Goal: Task Accomplishment & Management: Manage account settings

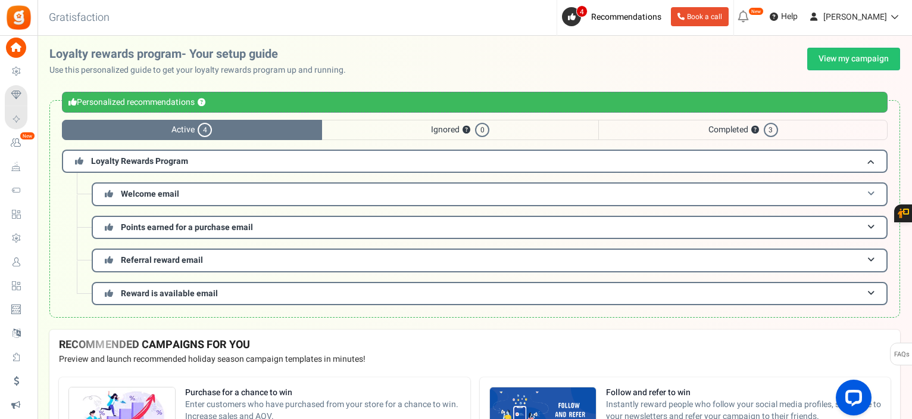
click at [167, 191] on span "Welcome email" at bounding box center [150, 194] width 58 height 13
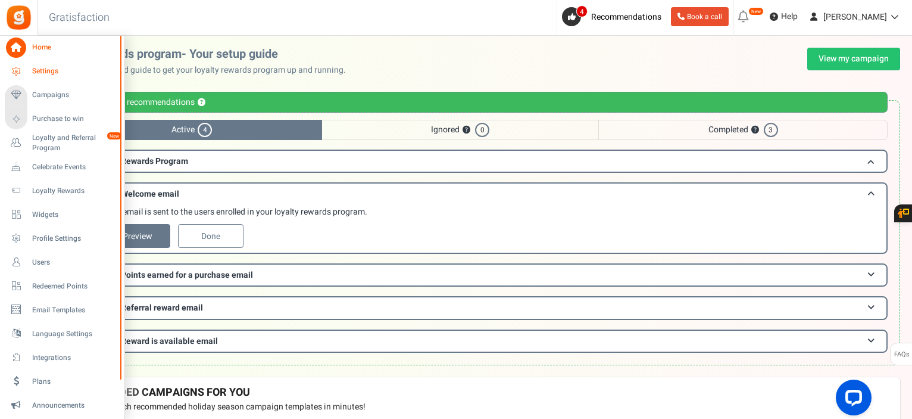
click at [57, 70] on span "Settings" at bounding box center [73, 71] width 83 height 10
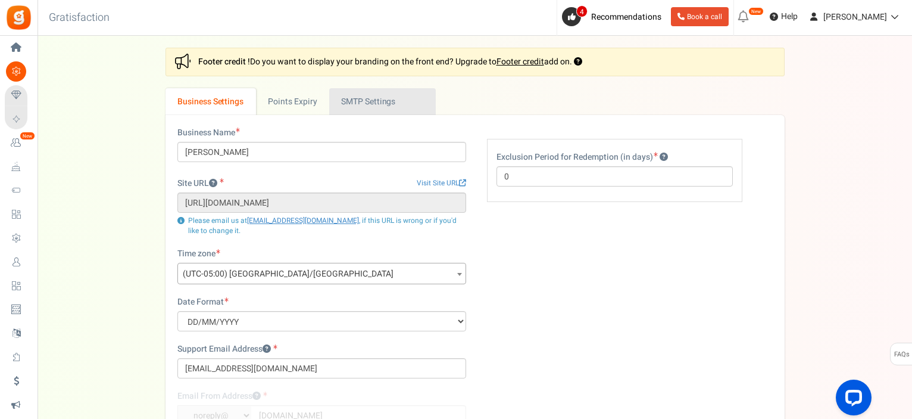
click at [380, 92] on link "Active SMTP Settings" at bounding box center [382, 101] width 107 height 27
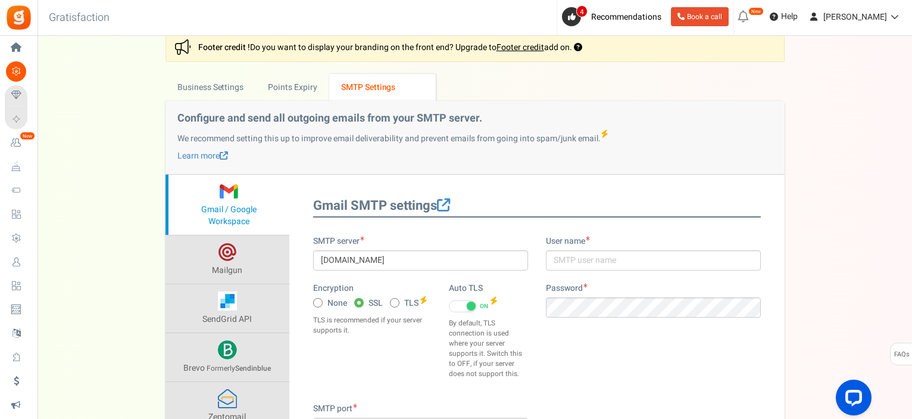
scroll to position [158, 0]
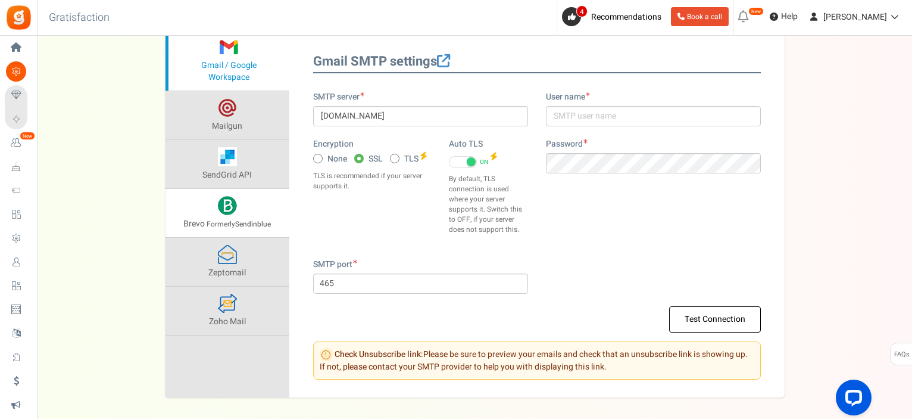
click at [223, 201] on span at bounding box center [227, 205] width 19 height 19
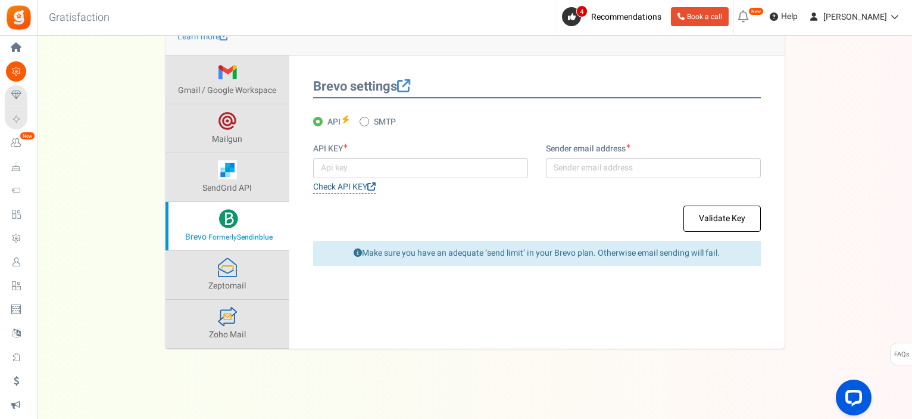
click at [344, 186] on link "Check API KEY" at bounding box center [344, 186] width 63 height 13
click at [414, 161] on input "text" at bounding box center [420, 168] width 215 height 20
paste input "xkeysib-19cdb922c291eb6e576078cf1d4e8518458aa622f172383e638f0250a102f587-ySGVRN…"
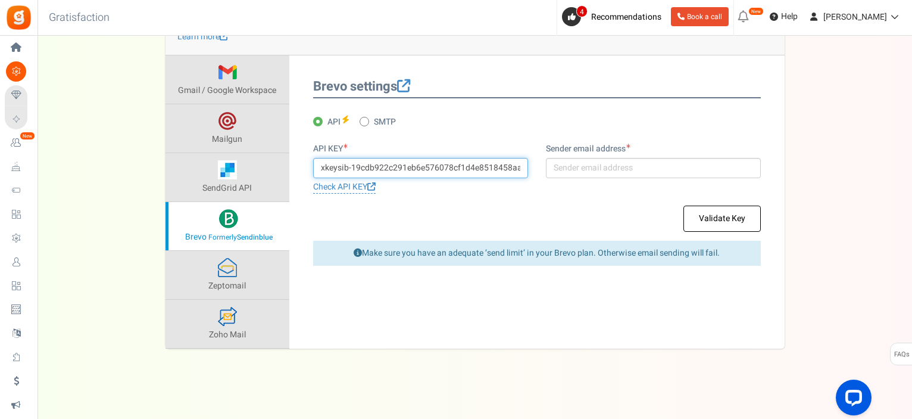
scroll to position [0, 196]
type input "xkeysib-19cdb922c291eb6e576078cf1d4e8518458aa622f172383e638f0250a102f587-ySGVRN…"
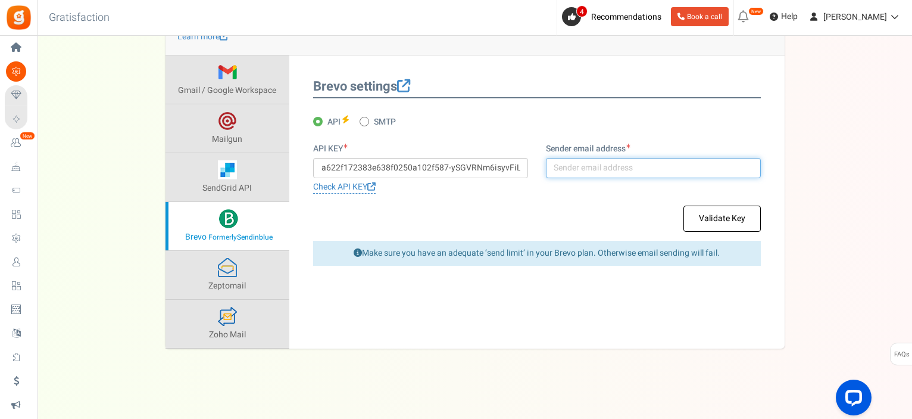
scroll to position [0, 0]
click at [598, 170] on input "text" at bounding box center [653, 168] width 215 height 20
type input "c"
type input "[EMAIL_ADDRESS][DOMAIN_NAME]"
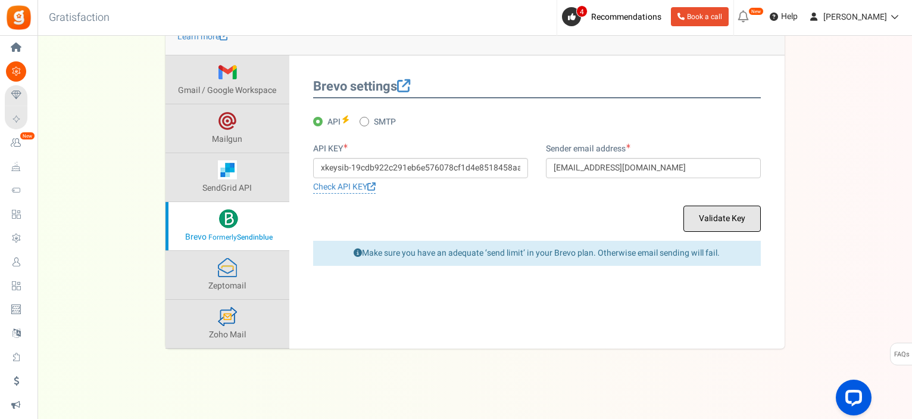
click at [736, 217] on button "Validate Key" at bounding box center [722, 218] width 77 height 26
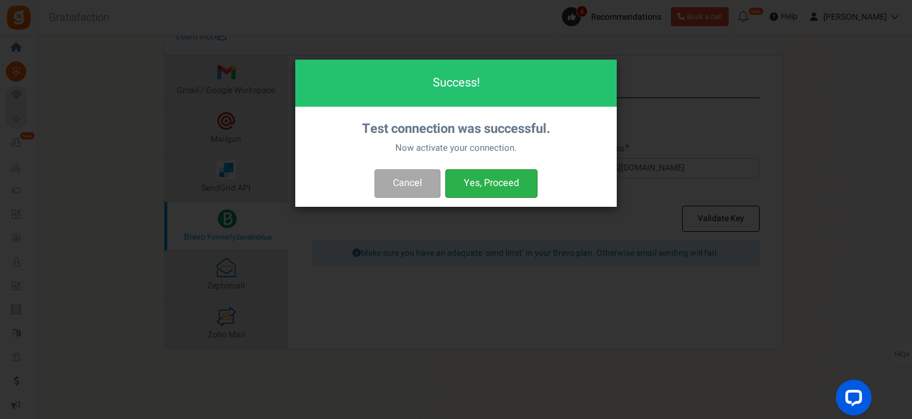
click at [479, 178] on button "Yes, Proceed" at bounding box center [491, 183] width 92 height 28
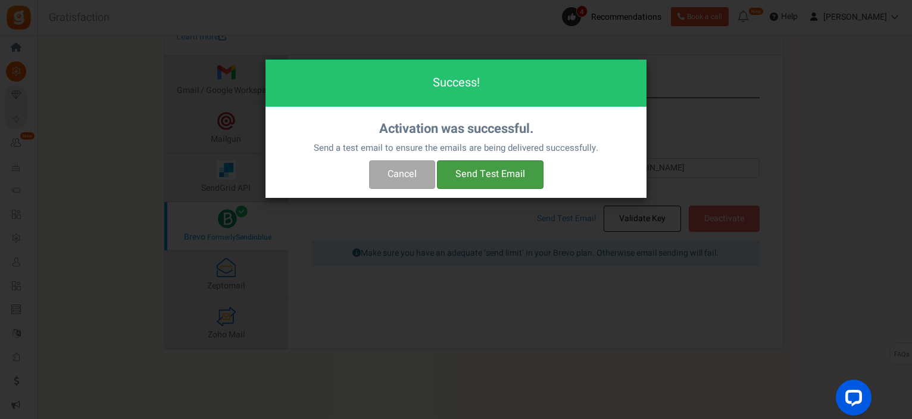
click at [479, 178] on button "Send Test Email" at bounding box center [490, 174] width 107 height 28
